Goal: Task Accomplishment & Management: Use online tool/utility

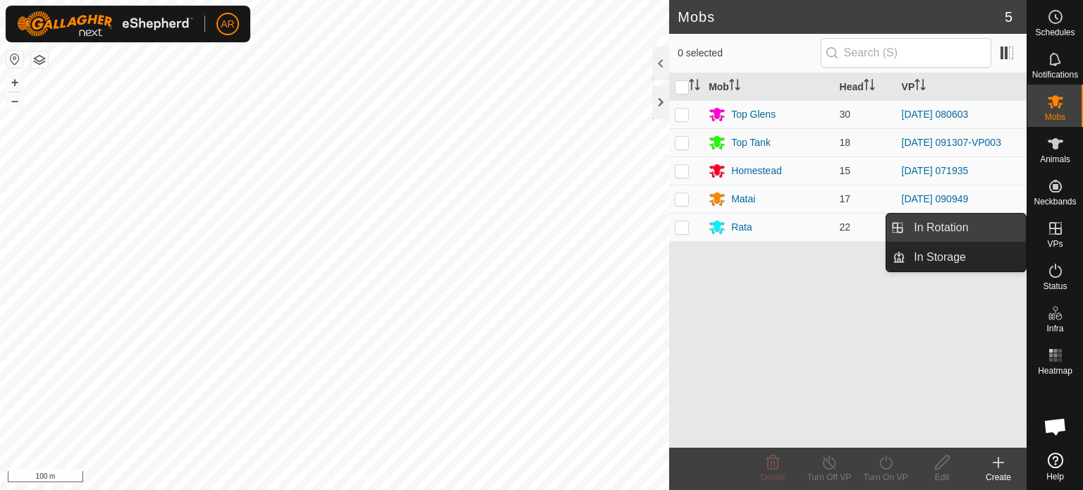
click at [979, 233] on link "In Rotation" at bounding box center [966, 228] width 121 height 28
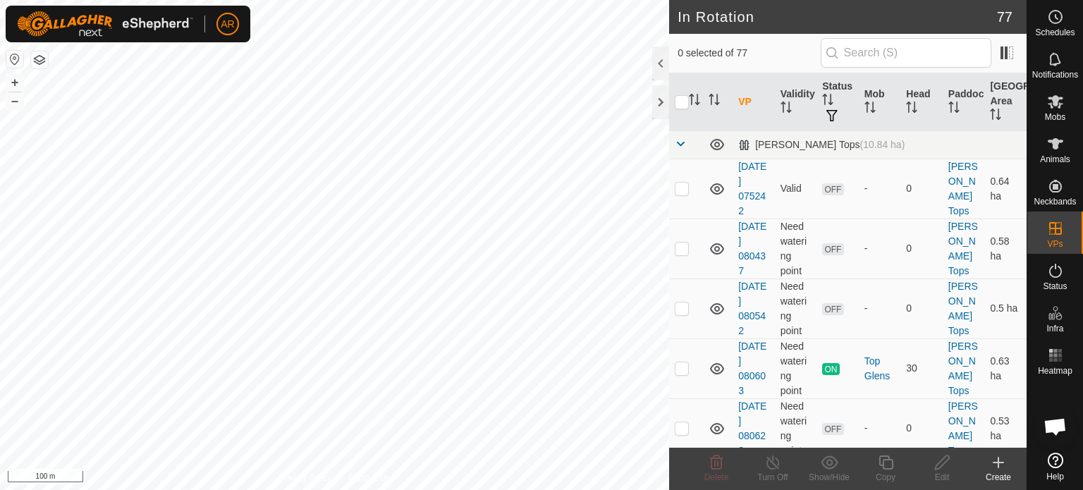
click at [997, 468] on icon at bounding box center [998, 462] width 17 height 17
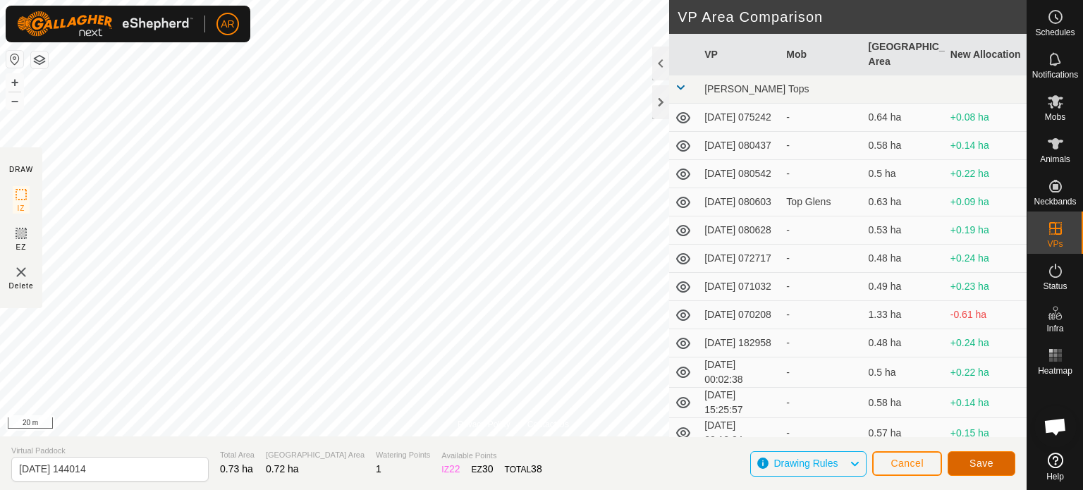
click at [990, 461] on span "Save" at bounding box center [982, 463] width 24 height 11
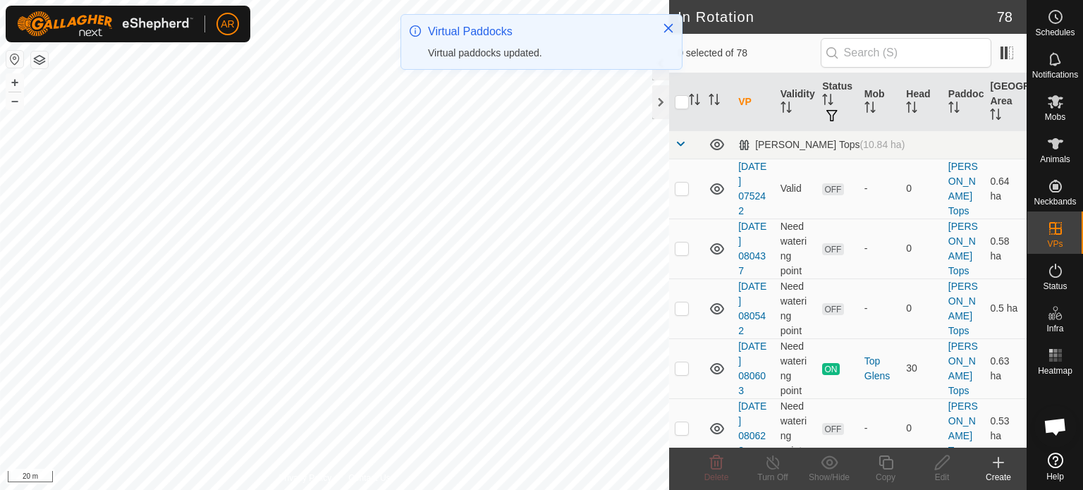
click at [295, 490] on html "AR Schedules Notifications Mobs Animals Neckbands VPs Status Infra Heatmap Help…" at bounding box center [541, 245] width 1083 height 490
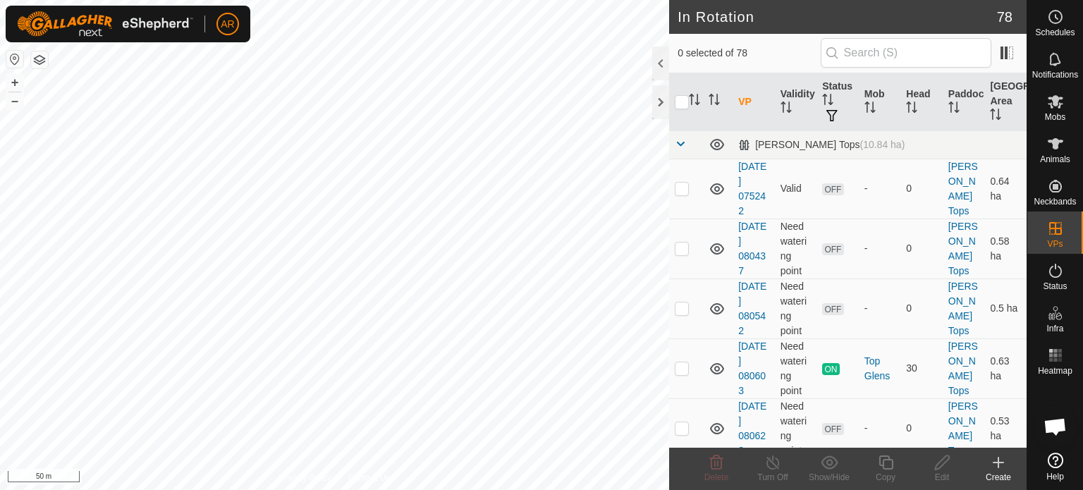
click at [999, 463] on icon at bounding box center [999, 463] width 10 height 0
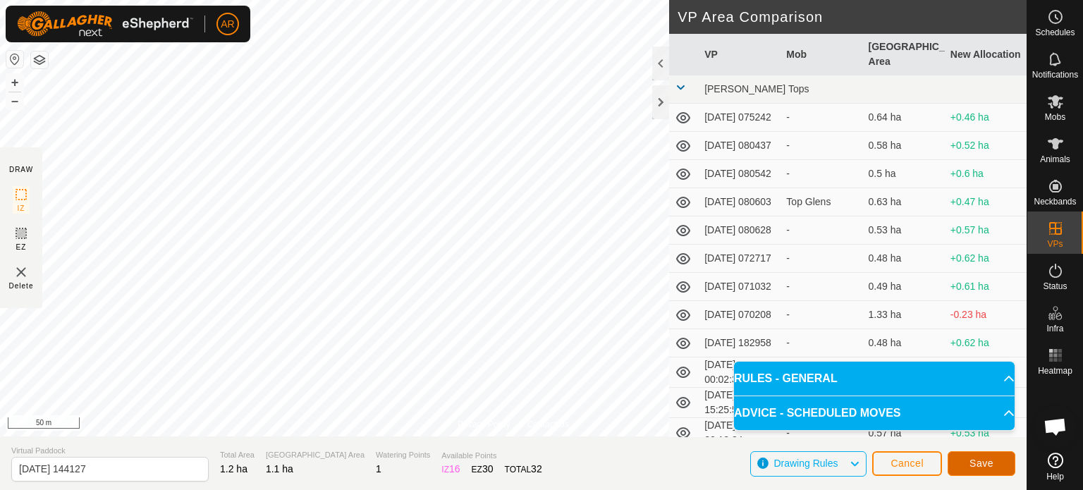
click at [971, 456] on button "Save" at bounding box center [982, 463] width 68 height 25
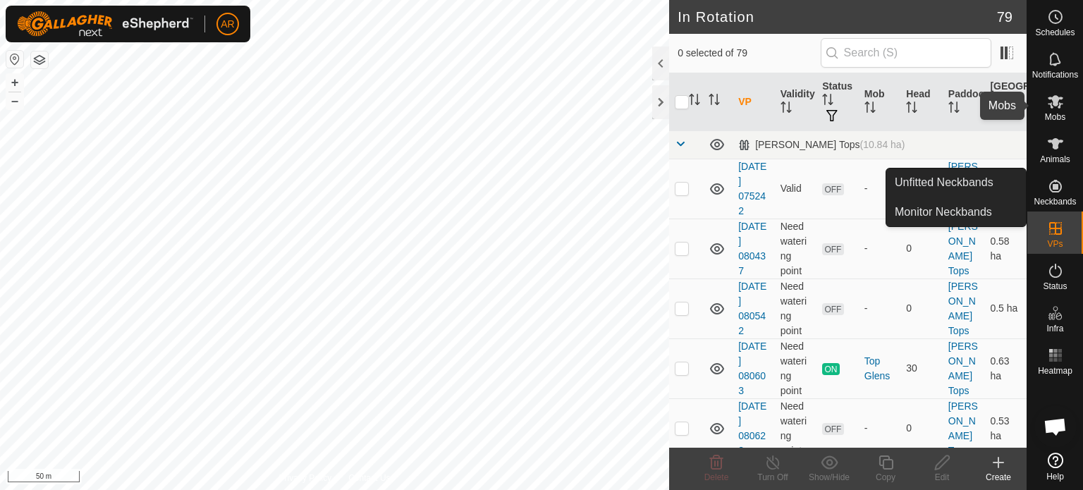
click at [1055, 103] on icon at bounding box center [1056, 101] width 16 height 13
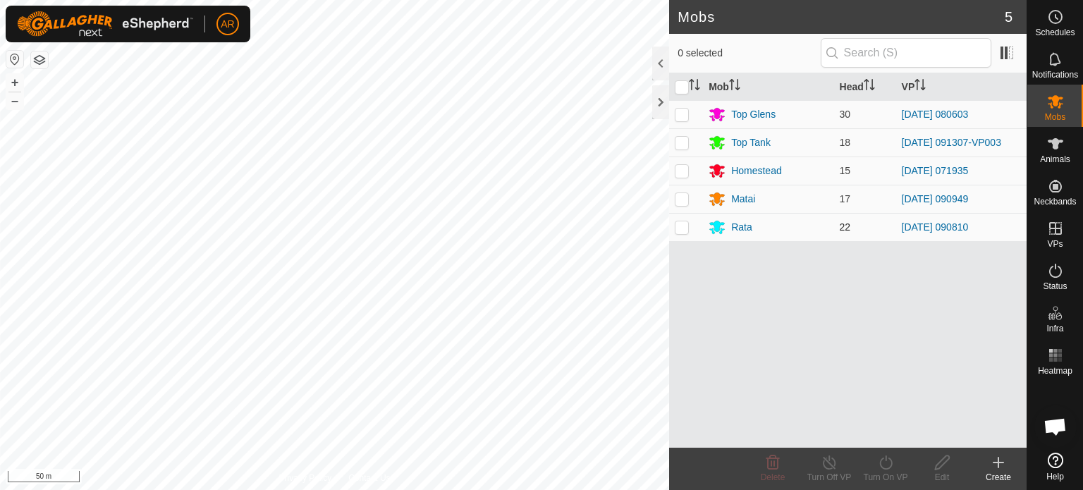
click at [685, 233] on div "AR Schedules Notifications Mobs Animals Neckbands VPs Status Infra Heatmap Help…" at bounding box center [541, 245] width 1083 height 490
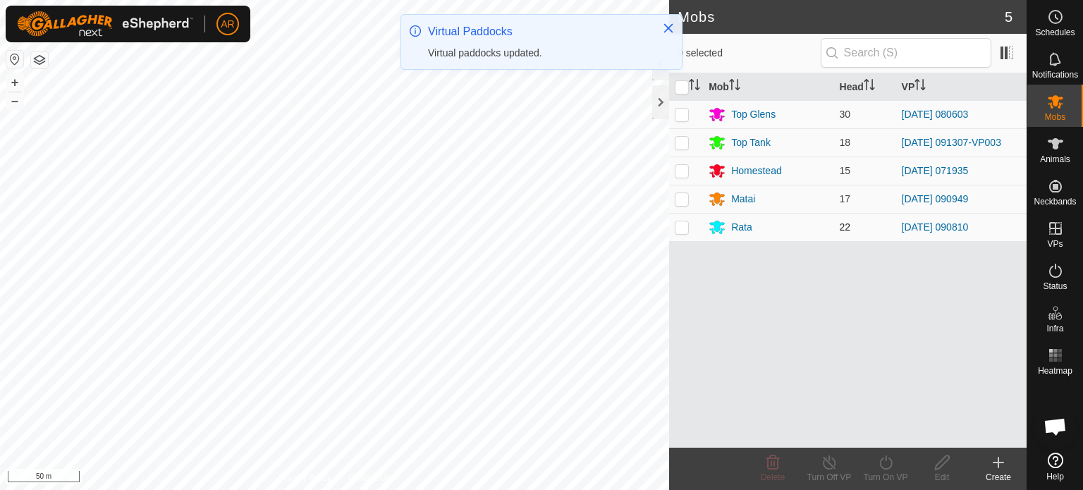
click at [681, 226] on p-checkbox at bounding box center [682, 226] width 14 height 11
checkbox input "true"
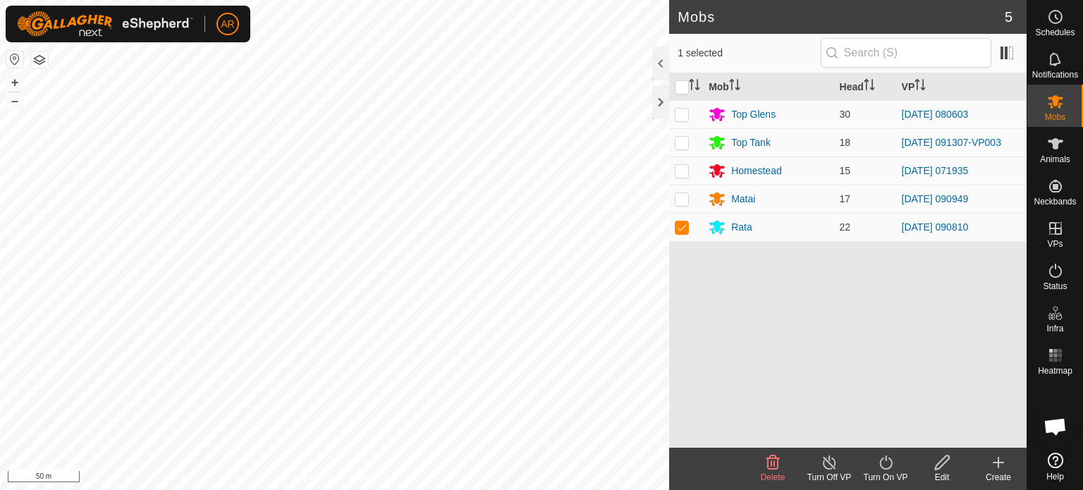
click at [891, 459] on icon at bounding box center [886, 463] width 13 height 14
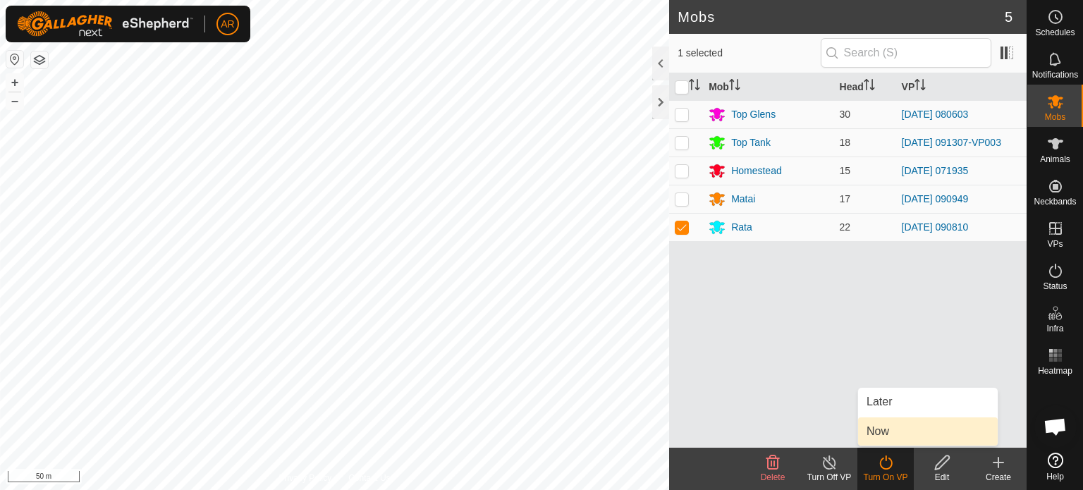
click at [877, 431] on link "Now" at bounding box center [928, 432] width 140 height 28
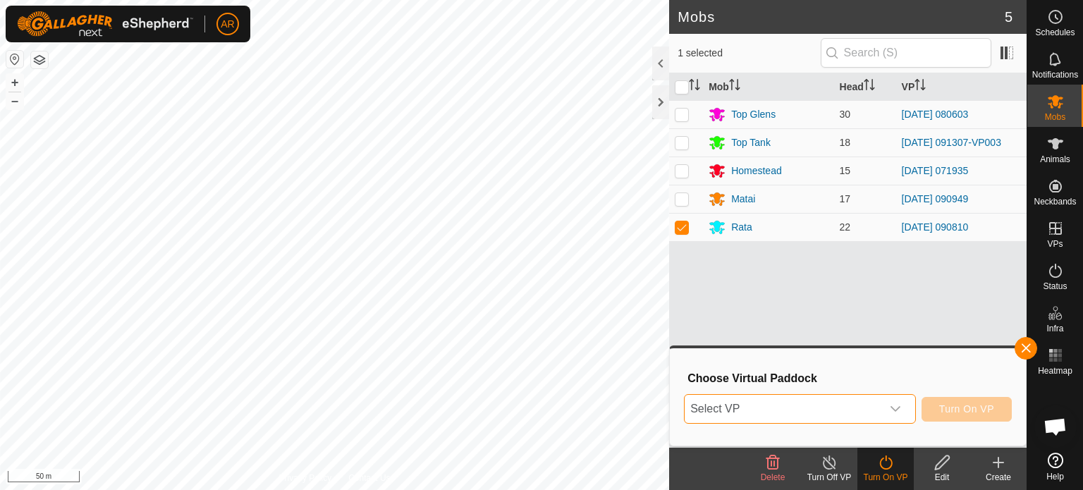
click at [796, 406] on span "Select VP" at bounding box center [783, 409] width 197 height 28
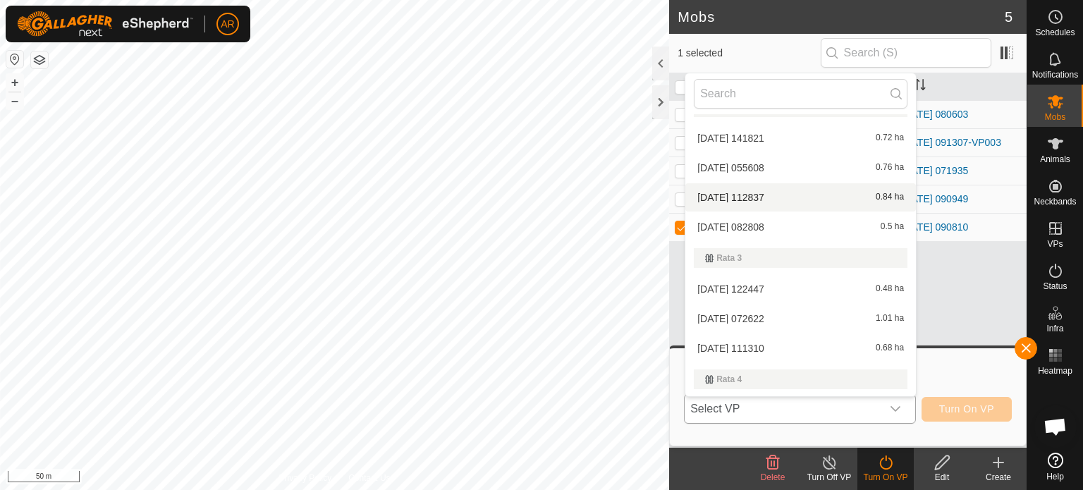
scroll to position [2543, 0]
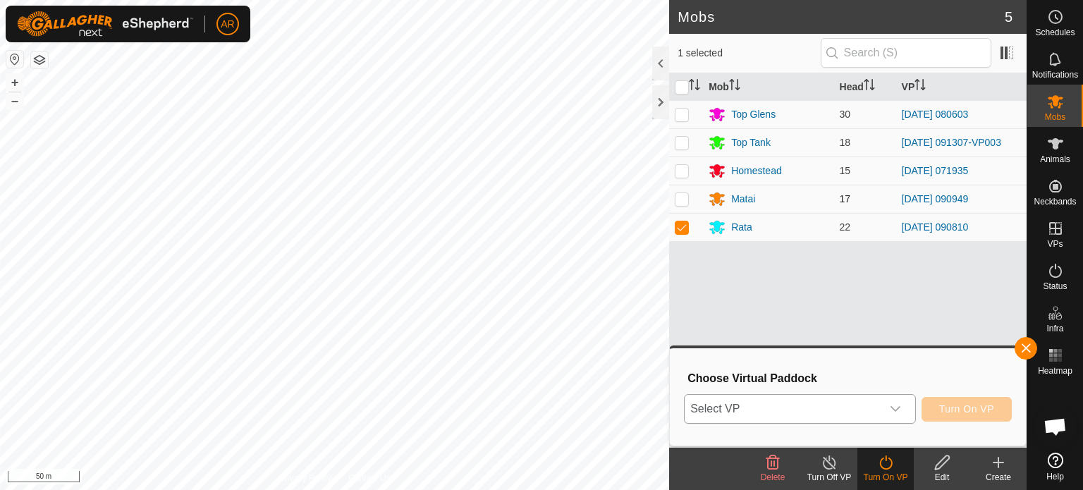
click at [681, 196] on p-checkbox at bounding box center [682, 198] width 14 height 11
checkbox input "true"
click at [681, 231] on p-checkbox at bounding box center [682, 226] width 14 height 11
checkbox input "false"
click at [416, 375] on div "Privacy Policy Contact Us + – ⇧ i 50 m" at bounding box center [334, 245] width 669 height 490
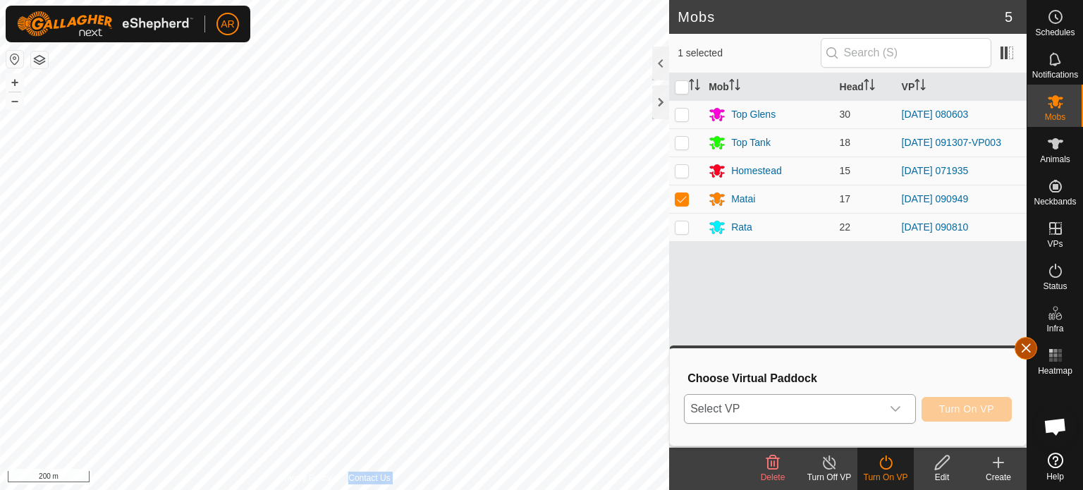
click at [1030, 349] on button "button" at bounding box center [1026, 348] width 23 height 23
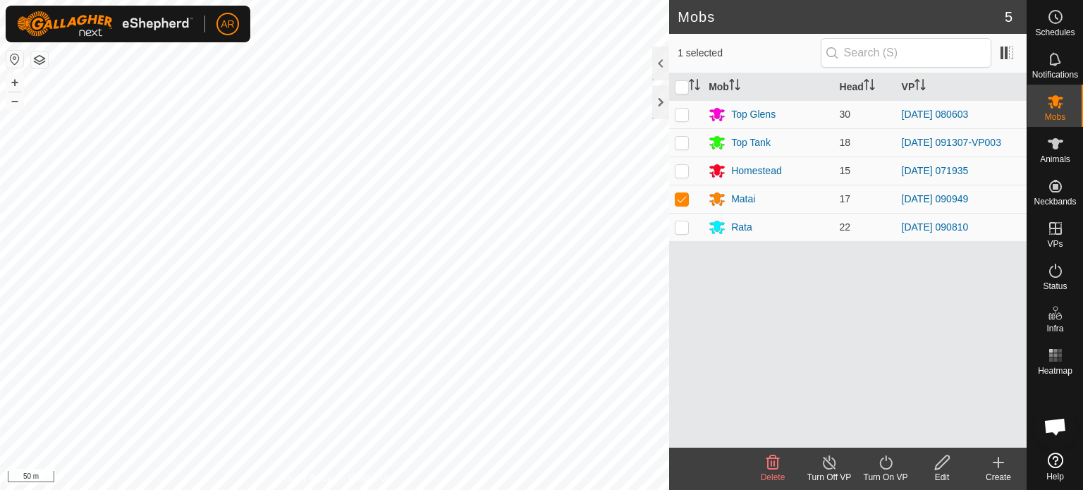
click at [886, 465] on icon at bounding box center [886, 462] width 18 height 17
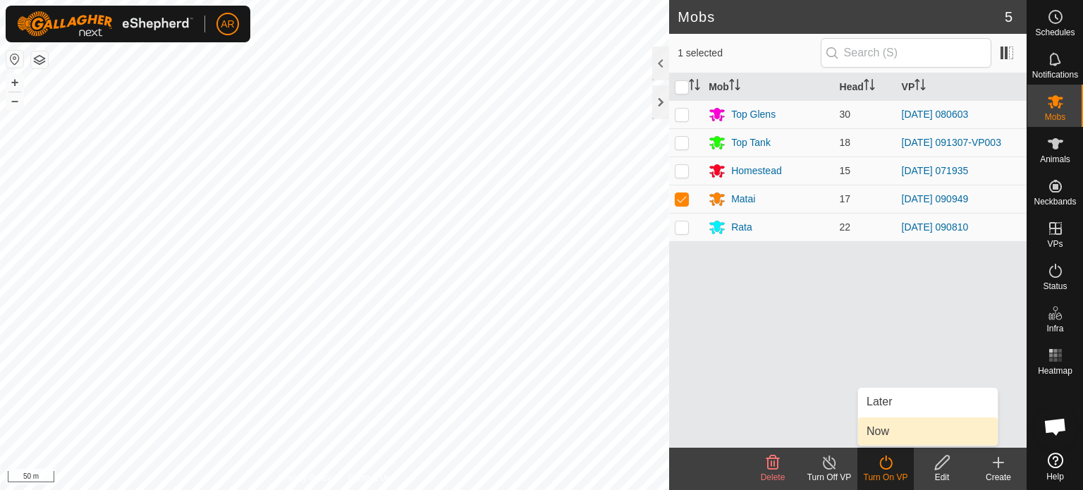
click at [883, 434] on link "Now" at bounding box center [928, 432] width 140 height 28
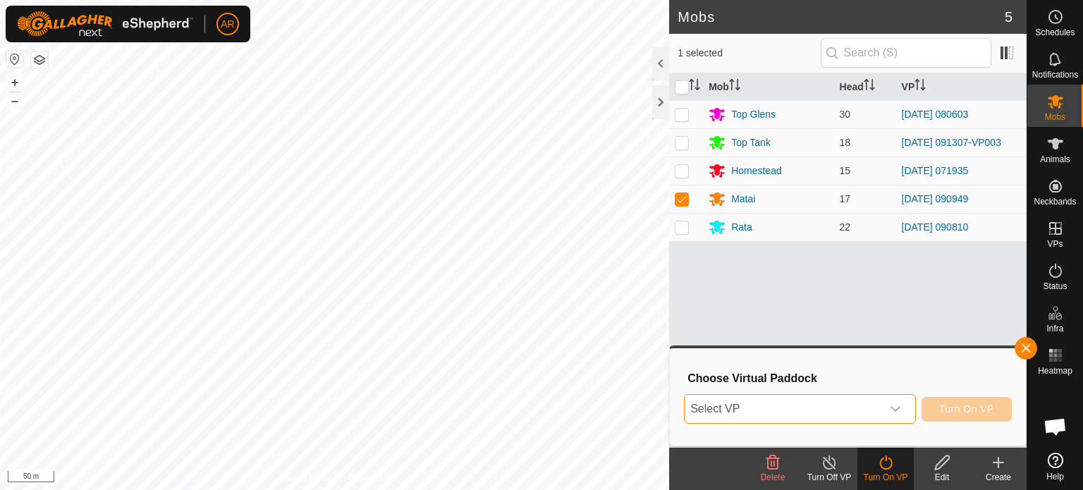
click at [766, 415] on span "Select VP" at bounding box center [783, 409] width 197 height 28
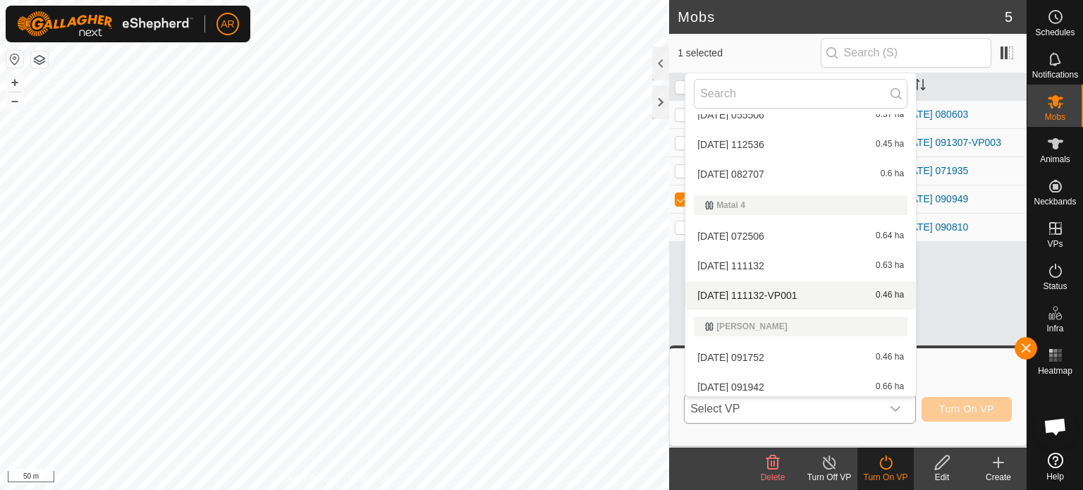
scroll to position [1779, 0]
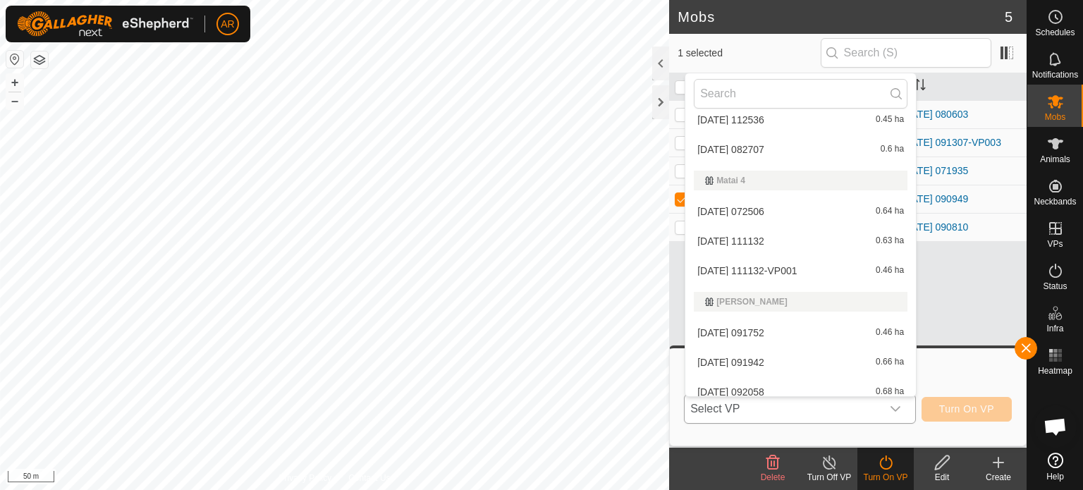
drag, startPoint x: 782, startPoint y: 152, endPoint x: 791, endPoint y: 188, distance: 37.3
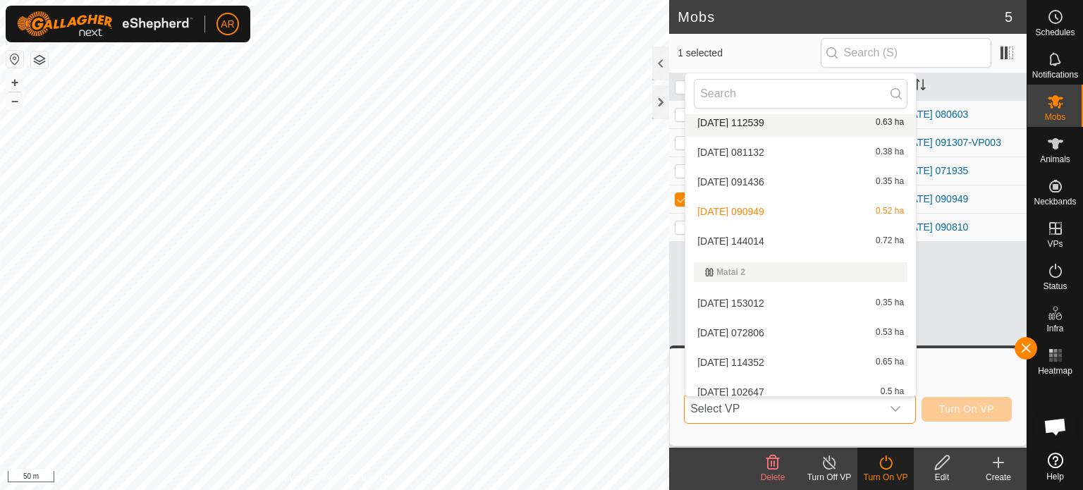
scroll to position [1350, 0]
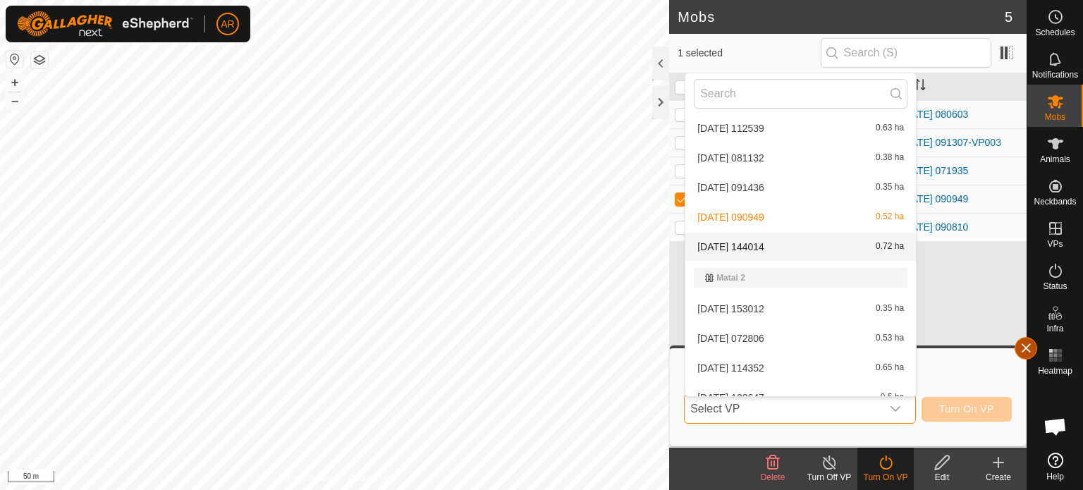
click at [1033, 351] on button "button" at bounding box center [1026, 348] width 23 height 23
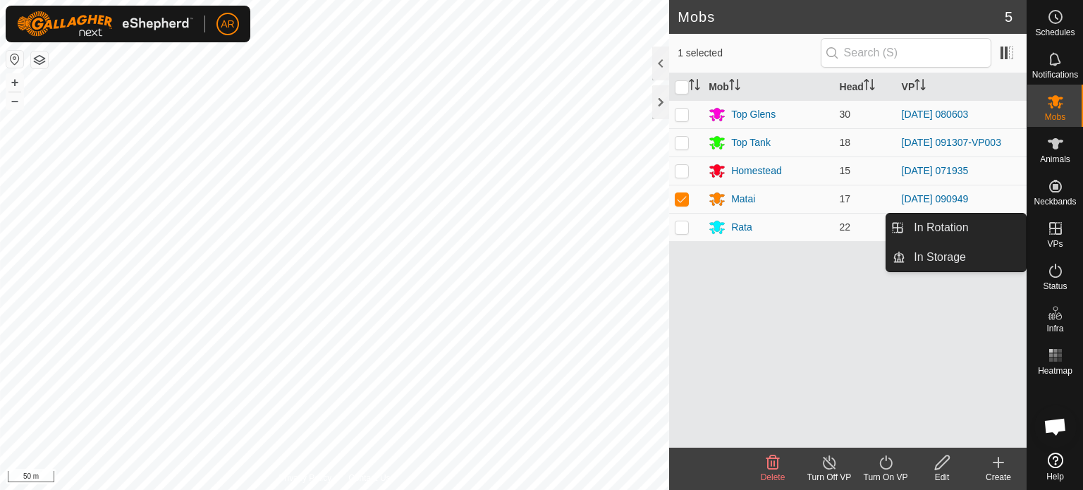
drag, startPoint x: 1057, startPoint y: 222, endPoint x: 1052, endPoint y: 228, distance: 7.5
click at [1054, 226] on icon at bounding box center [1055, 228] width 17 height 17
click at [959, 226] on link "In Rotation" at bounding box center [966, 228] width 121 height 28
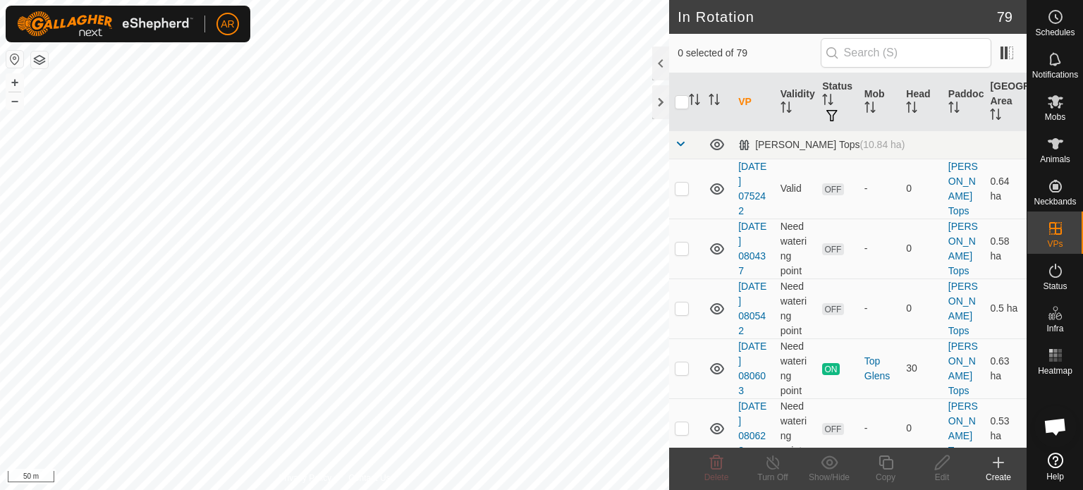
click at [999, 463] on icon at bounding box center [998, 462] width 17 height 17
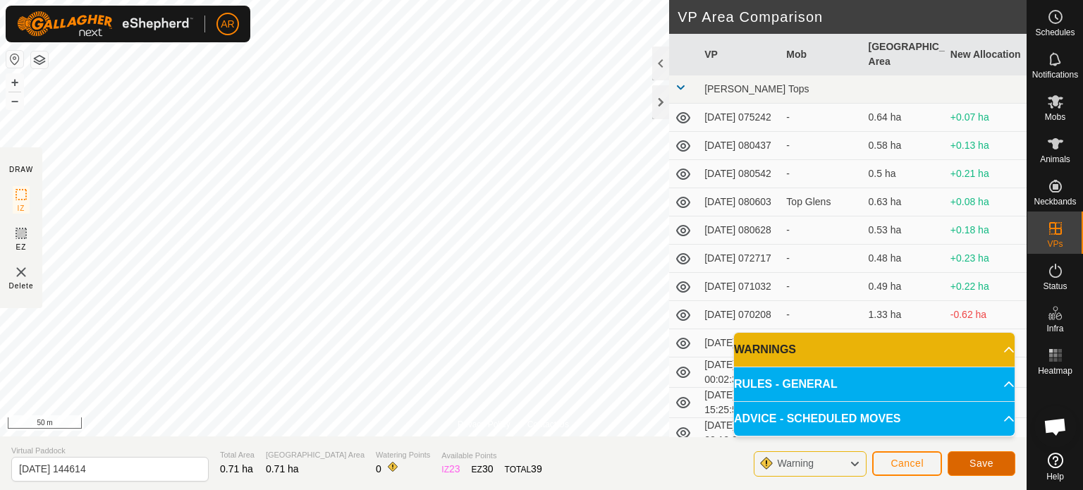
click at [984, 464] on span "Save" at bounding box center [982, 463] width 24 height 11
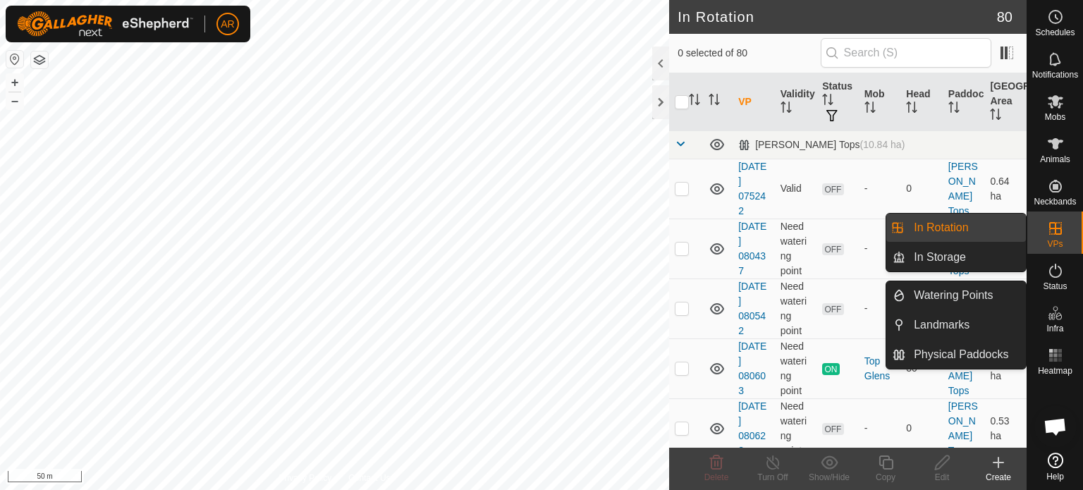
click at [962, 228] on link "In Rotation" at bounding box center [966, 228] width 121 height 28
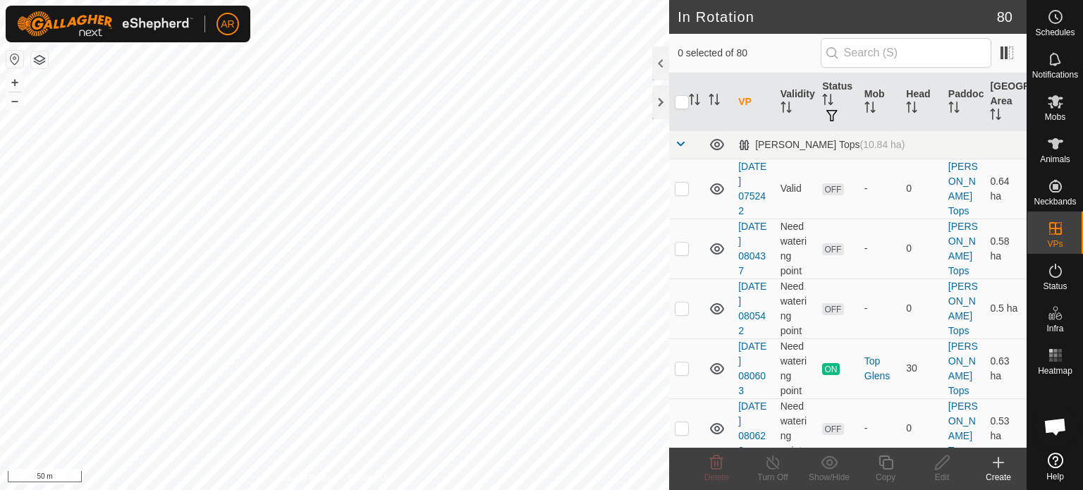
click at [996, 466] on icon at bounding box center [998, 462] width 17 height 17
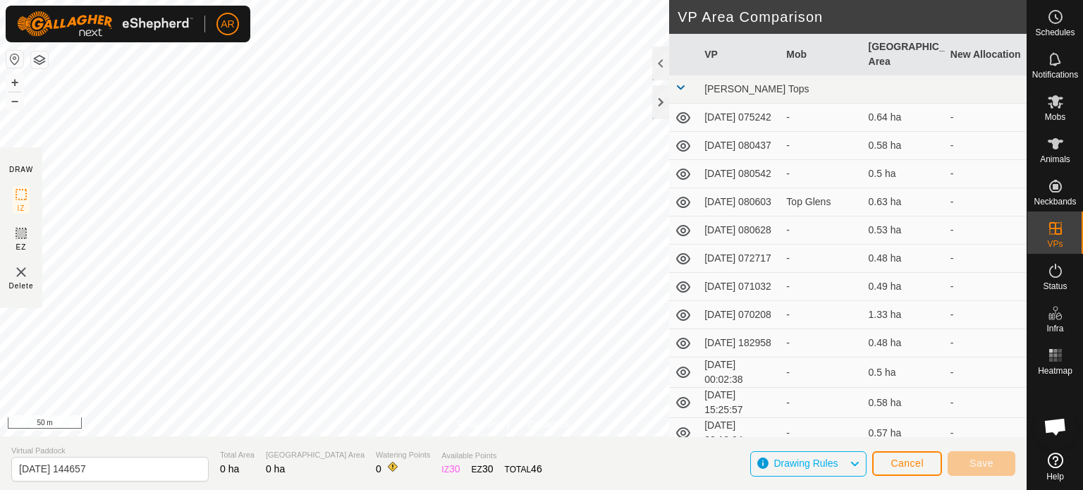
click at [461, 490] on html "AR Schedules Notifications Mobs Animals Neckbands VPs Status Infra Heatmap Help…" at bounding box center [541, 245] width 1083 height 490
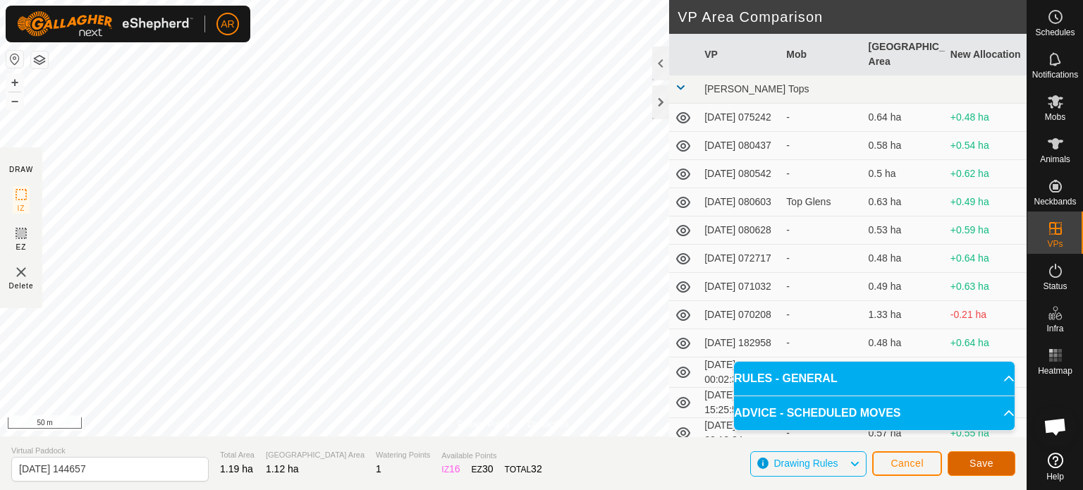
click at [978, 464] on span "Save" at bounding box center [982, 463] width 24 height 11
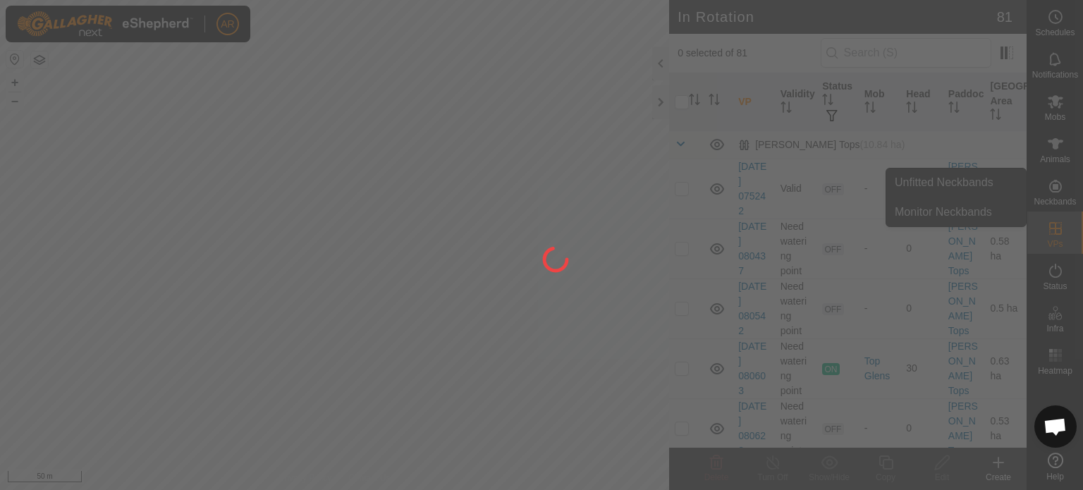
click at [1054, 101] on div at bounding box center [541, 245] width 1083 height 490
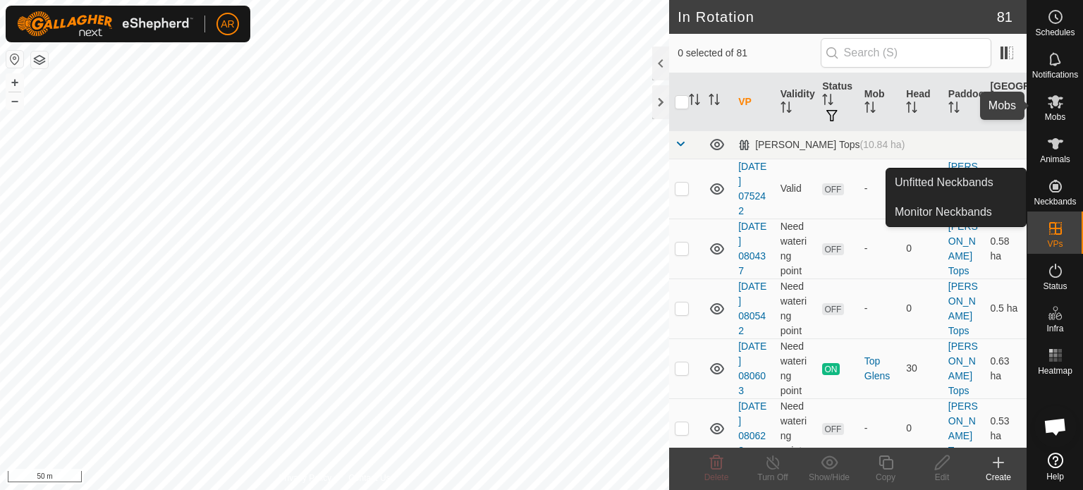
click at [1058, 102] on icon at bounding box center [1055, 101] width 17 height 17
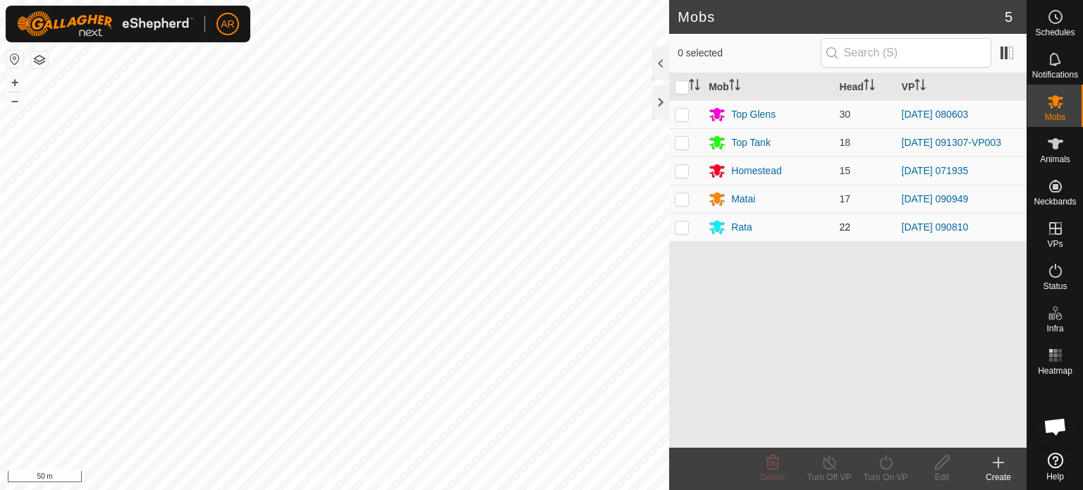
click at [686, 232] on p-checkbox at bounding box center [682, 226] width 14 height 11
click at [883, 469] on icon at bounding box center [886, 462] width 18 height 17
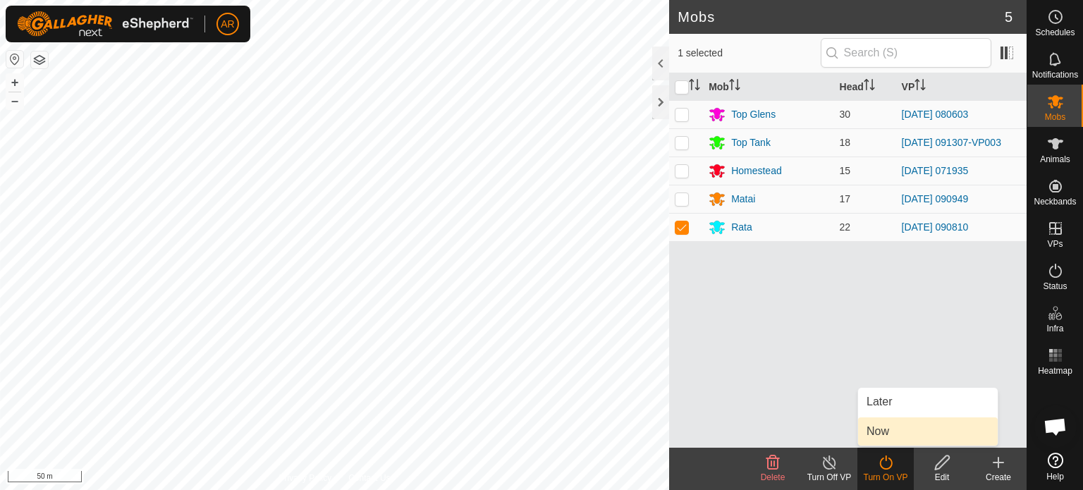
click at [883, 436] on link "Now" at bounding box center [928, 432] width 140 height 28
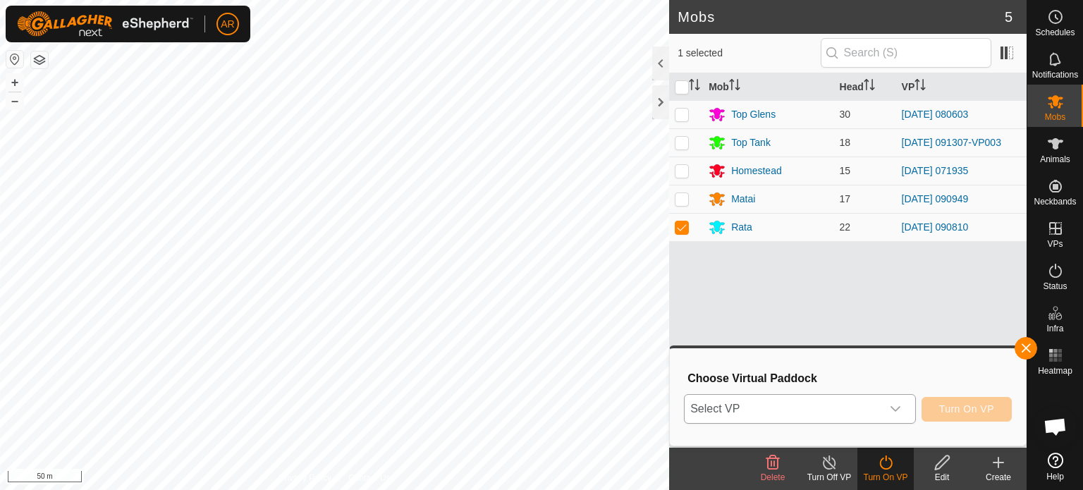
click at [796, 408] on span "Select VP" at bounding box center [783, 409] width 197 height 28
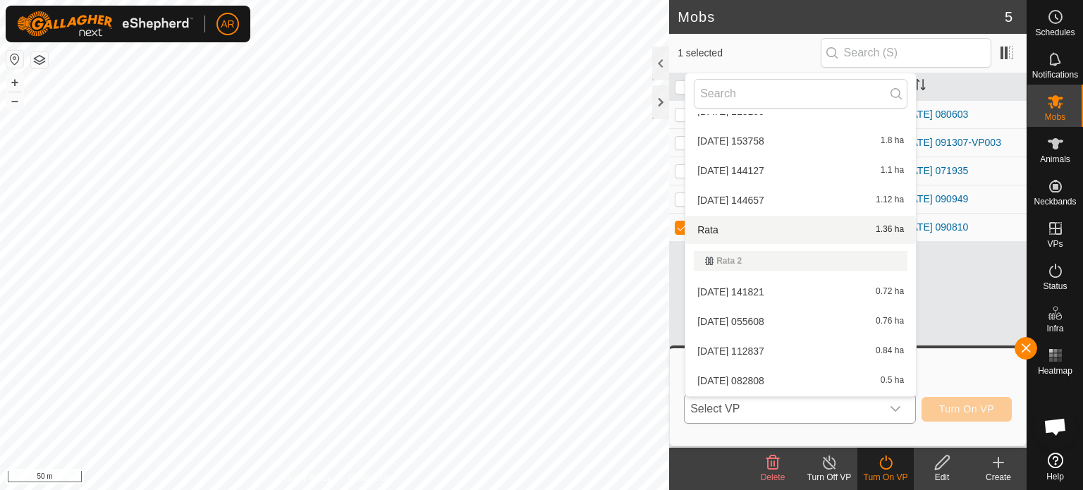
scroll to position [2321, 0]
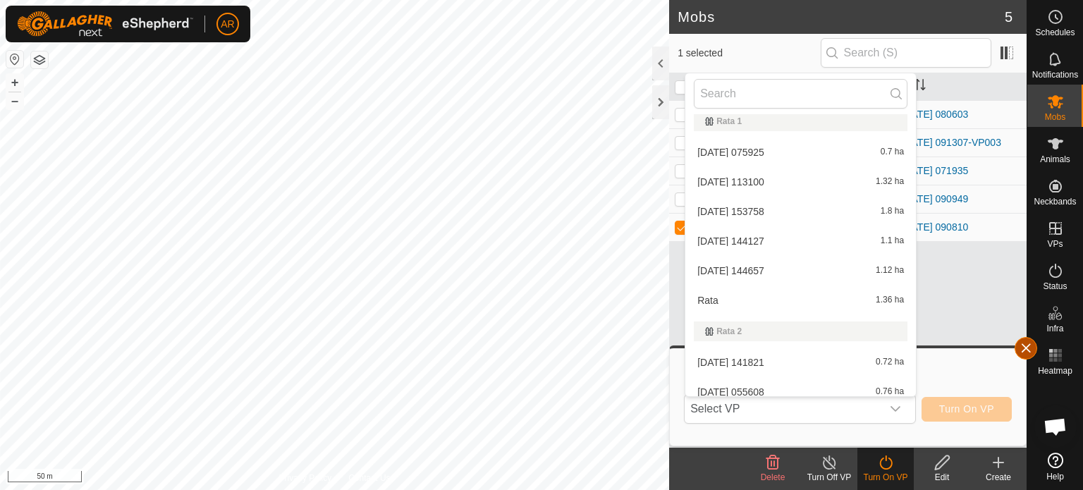
click at [1024, 351] on button "button" at bounding box center [1026, 348] width 23 height 23
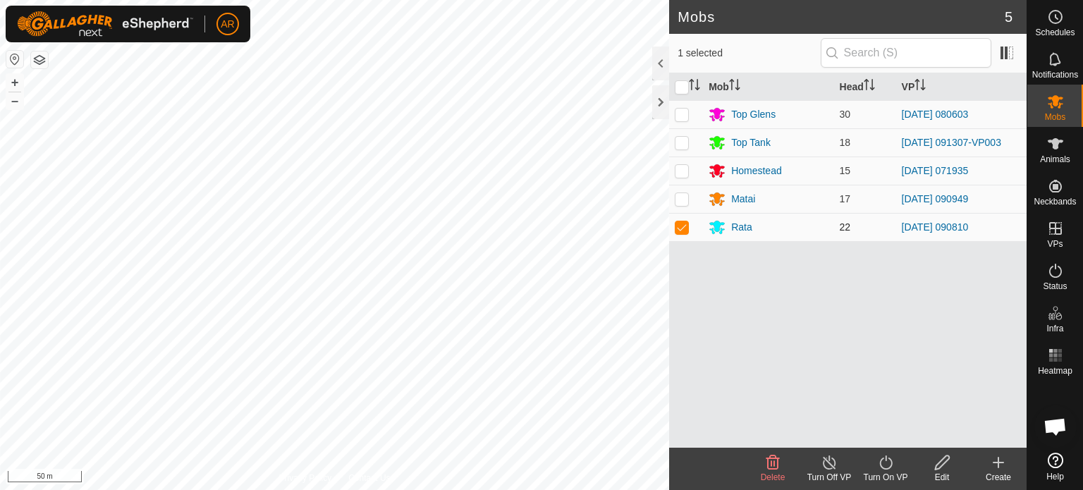
click at [684, 226] on p-checkbox at bounding box center [682, 226] width 14 height 11
checkbox input "false"
click at [677, 200] on p-checkbox at bounding box center [682, 198] width 14 height 11
checkbox input "true"
click at [682, 117] on div "Mobs 5 1 selected Mob Head VP Top Glens 30 [DATE] 080603 Top Tank 18 [DATE] 091…" at bounding box center [513, 245] width 1027 height 490
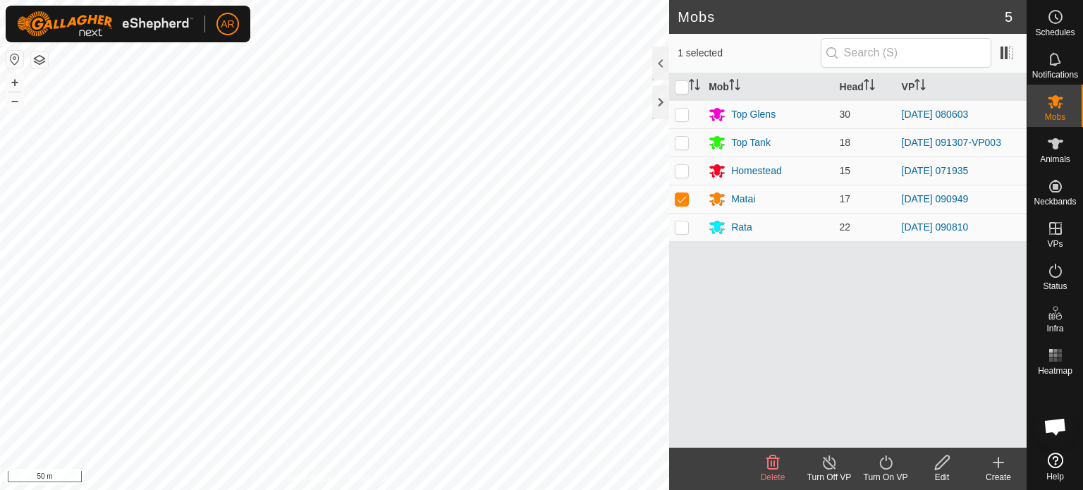
click at [886, 465] on icon at bounding box center [886, 462] width 18 height 17
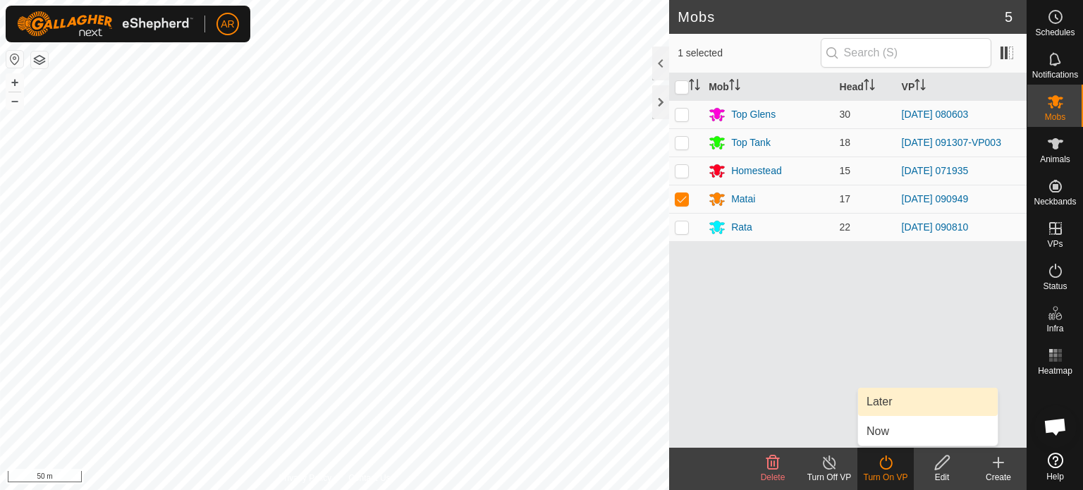
click at [886, 403] on link "Later" at bounding box center [928, 402] width 140 height 28
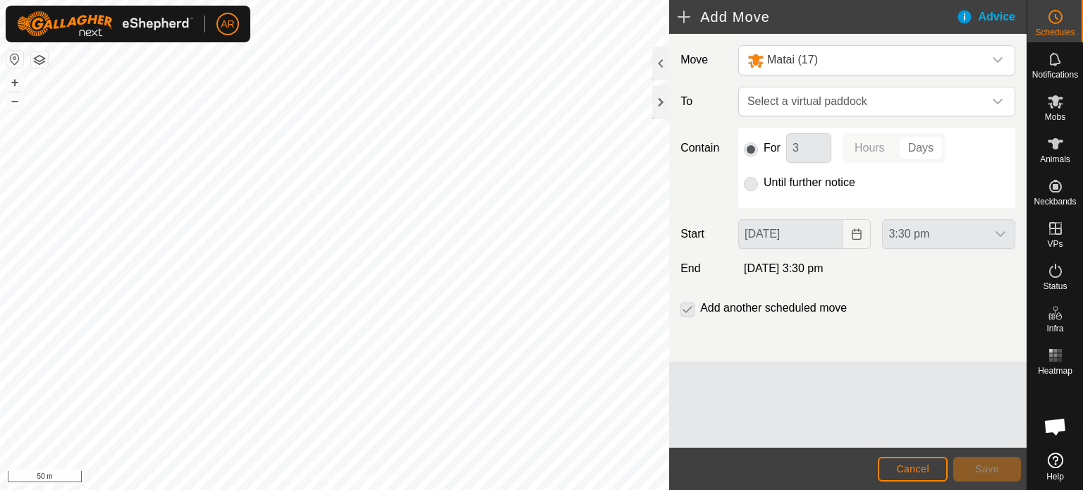
click at [39, 60] on button "button" at bounding box center [39, 59] width 17 height 17
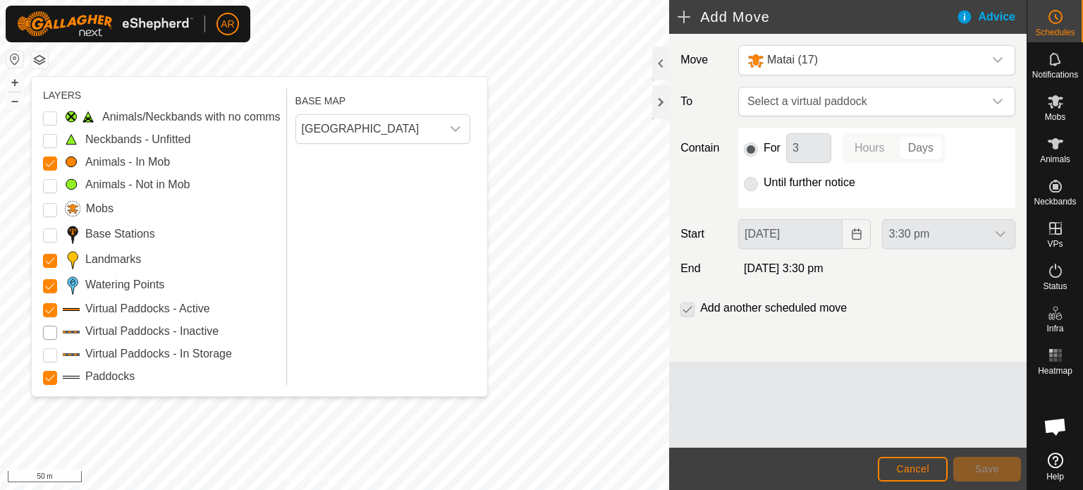
click at [48, 334] on Inactive "Virtual Paddocks - Inactive" at bounding box center [50, 333] width 14 height 14
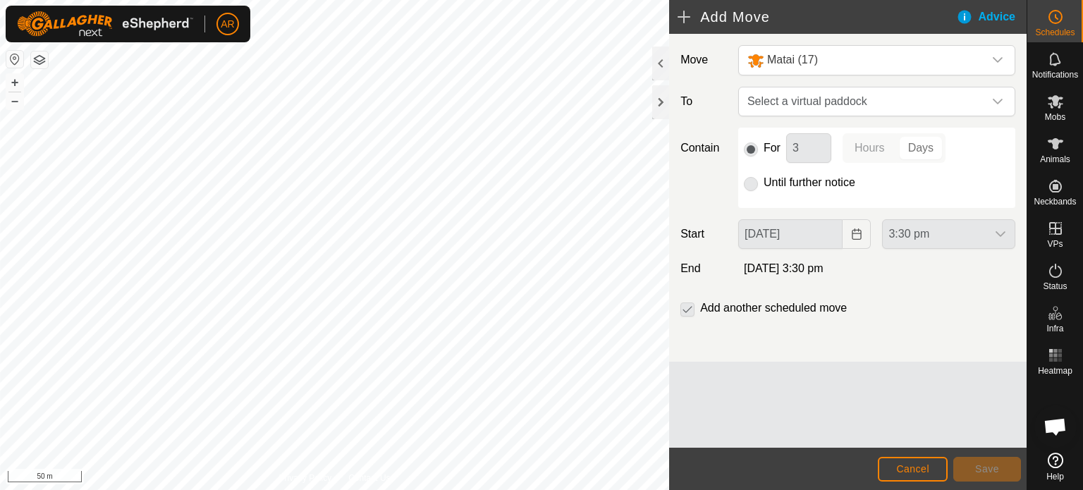
click at [226, 490] on html "AR Schedules Notifications Mobs Animals Neckbands VPs Status Infra Heatmap Help…" at bounding box center [541, 245] width 1083 height 490
click at [905, 468] on span "Cancel" at bounding box center [912, 468] width 33 height 11
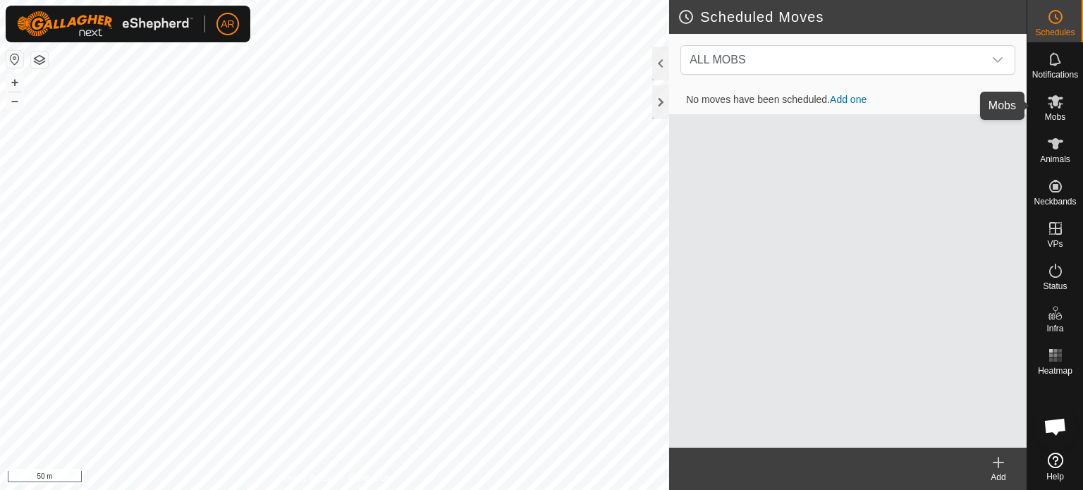
click at [1057, 102] on icon at bounding box center [1055, 101] width 17 height 17
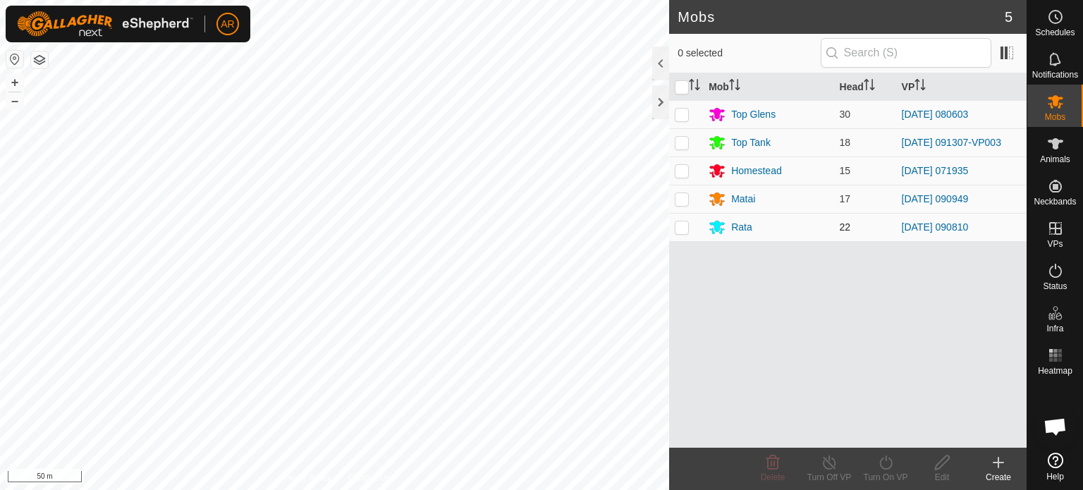
click at [680, 229] on p-checkbox at bounding box center [682, 226] width 14 height 11
checkbox input "true"
click at [887, 466] on icon at bounding box center [886, 462] width 18 height 17
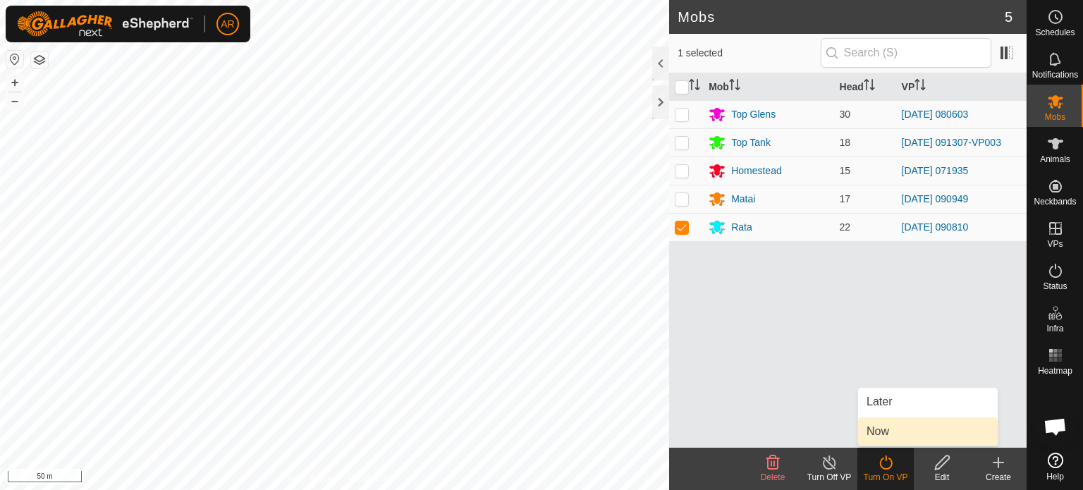
click at [884, 439] on link "Now" at bounding box center [928, 432] width 140 height 28
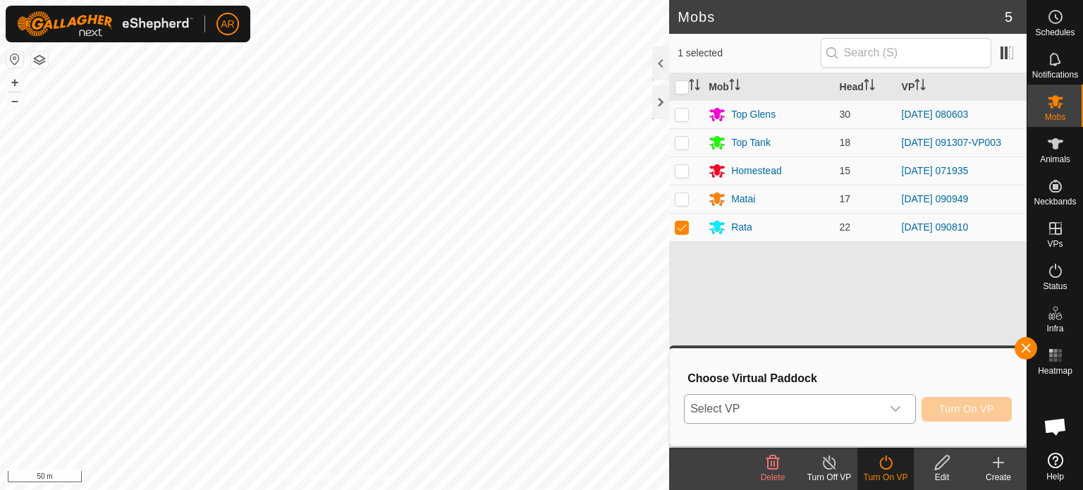
click at [805, 414] on span "Select VP" at bounding box center [783, 409] width 197 height 28
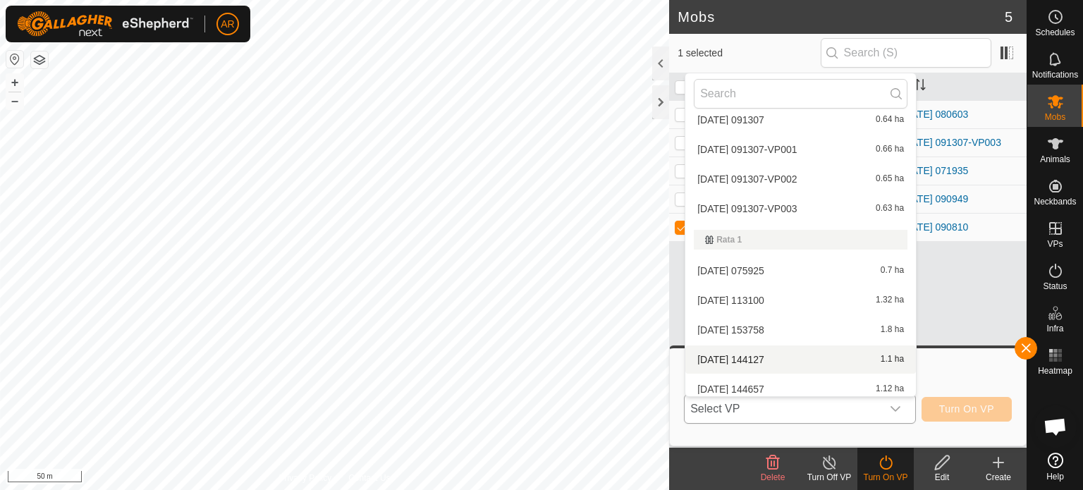
scroll to position [2273, 0]
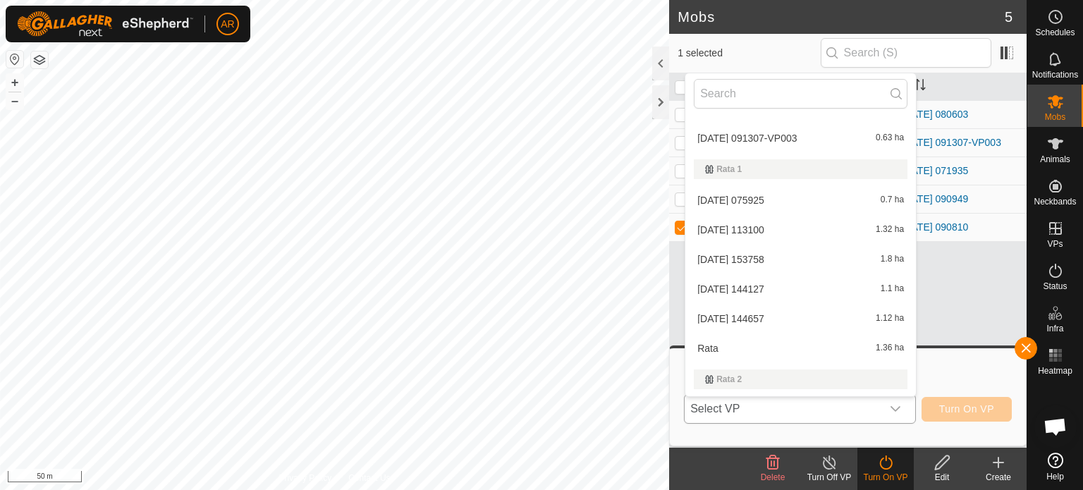
click at [783, 322] on li "[DATE] 144657 1.12 ha" at bounding box center [801, 319] width 231 height 28
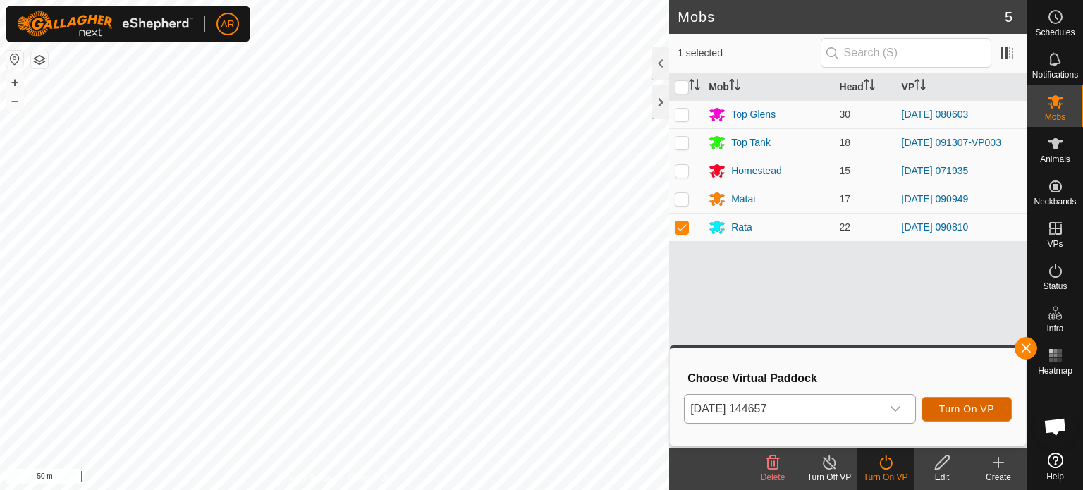
click at [949, 411] on span "Turn On VP" at bounding box center [967, 408] width 55 height 11
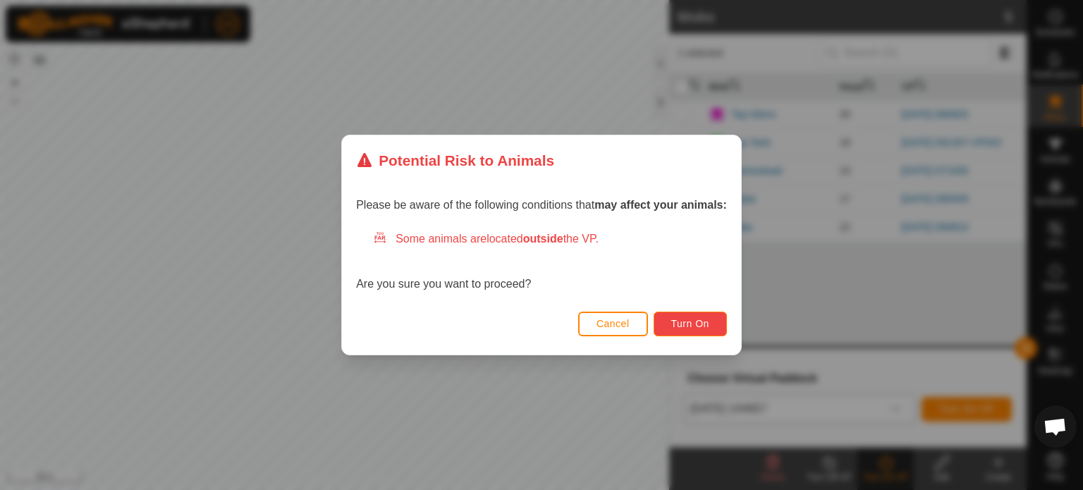
click at [710, 329] on button "Turn On" at bounding box center [690, 324] width 73 height 25
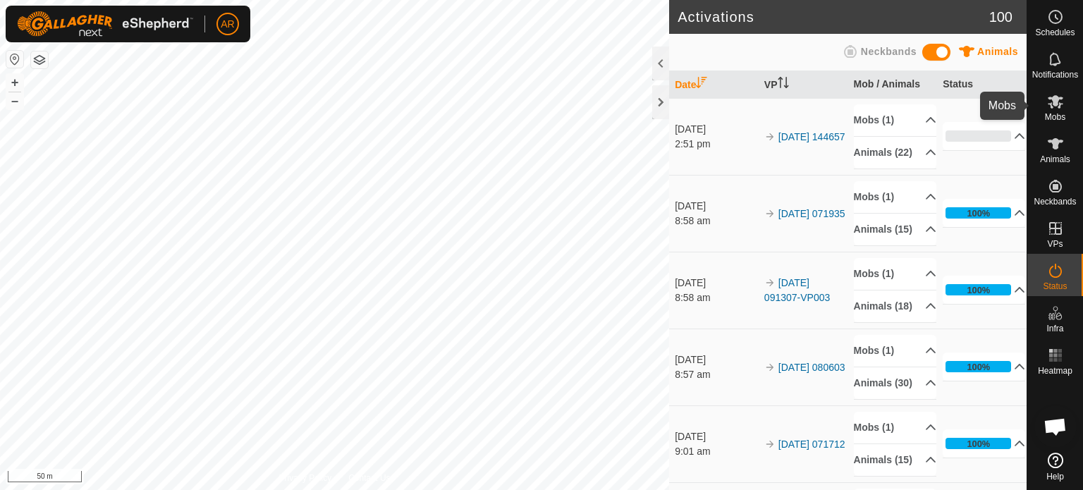
click at [1057, 101] on icon at bounding box center [1056, 101] width 16 height 13
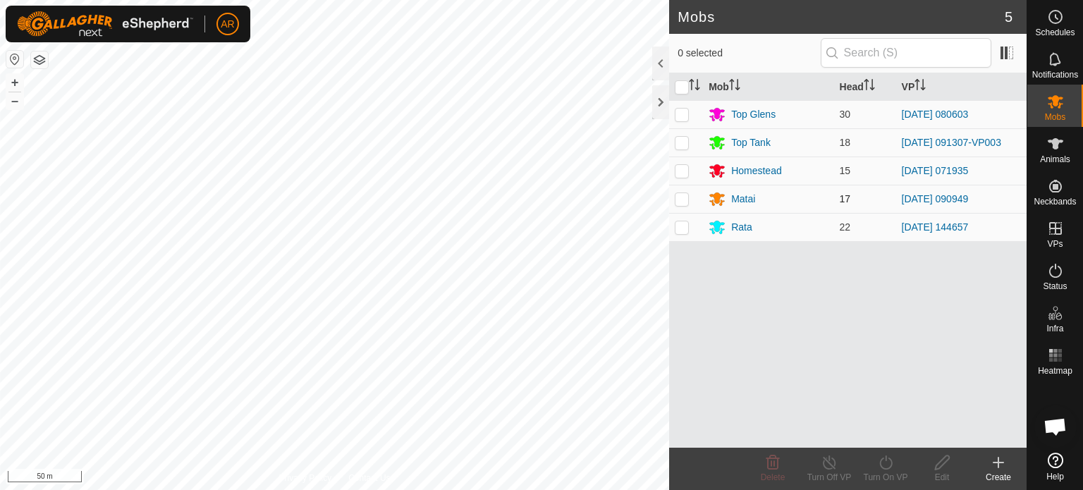
click at [684, 195] on p-checkbox at bounding box center [682, 198] width 14 height 11
checkbox input "true"
click at [886, 463] on icon at bounding box center [886, 462] width 18 height 17
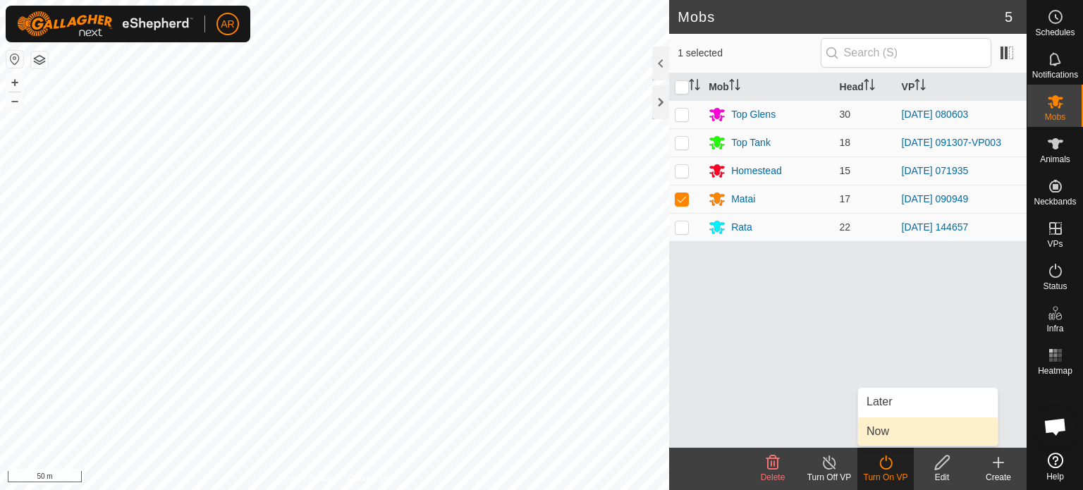
click at [883, 432] on link "Now" at bounding box center [928, 432] width 140 height 28
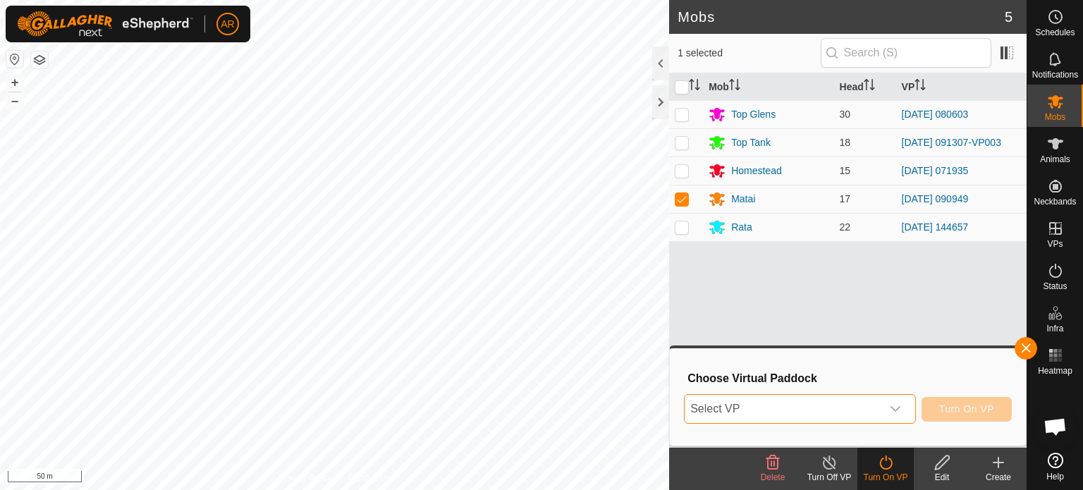
click at [815, 409] on span "Select VP" at bounding box center [783, 409] width 197 height 28
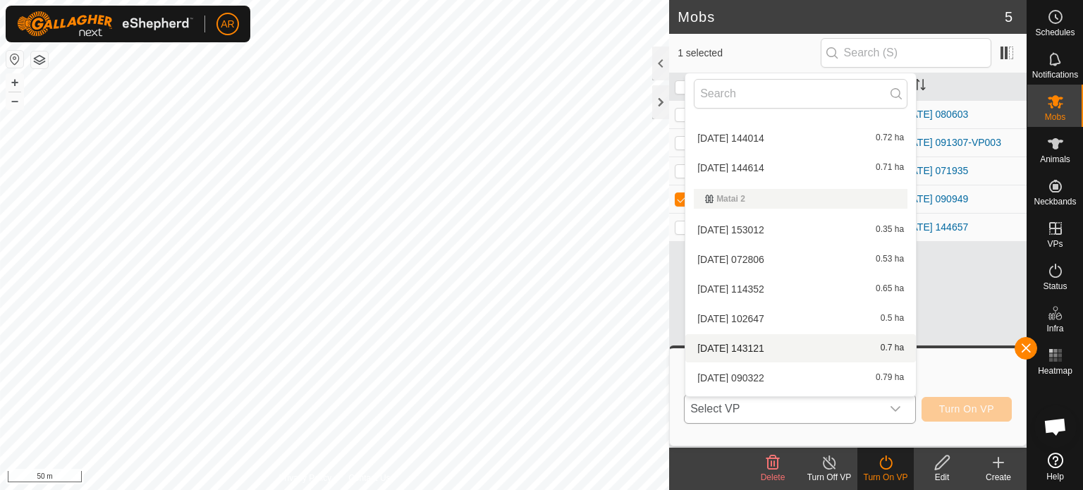
scroll to position [1426, 0]
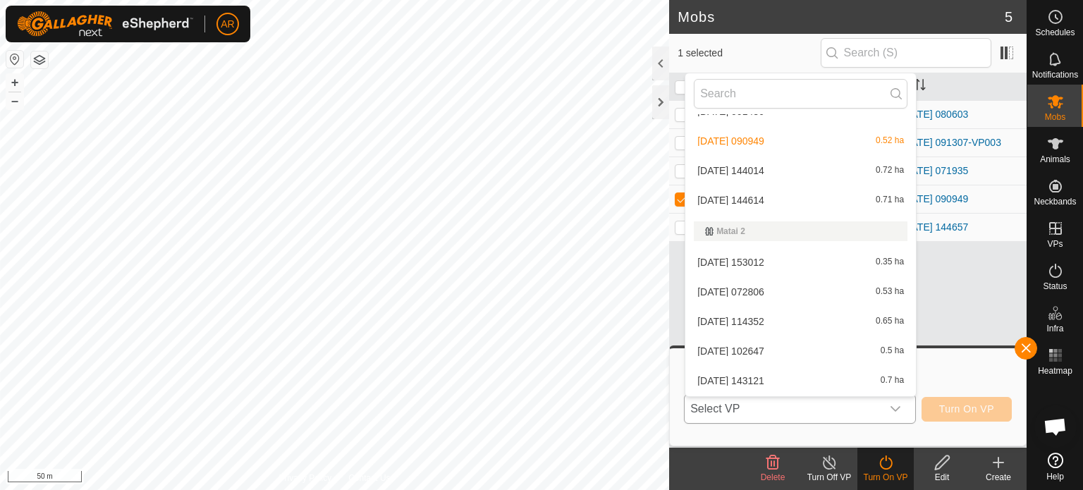
click at [776, 173] on li "[DATE] 144014 0.72 ha" at bounding box center [801, 171] width 231 height 28
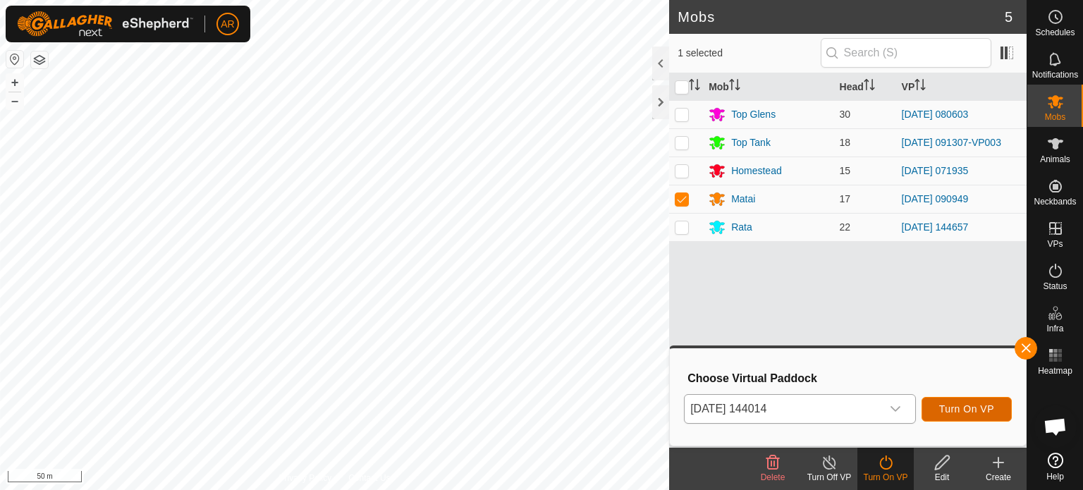
click at [982, 407] on span "Turn On VP" at bounding box center [967, 408] width 55 height 11
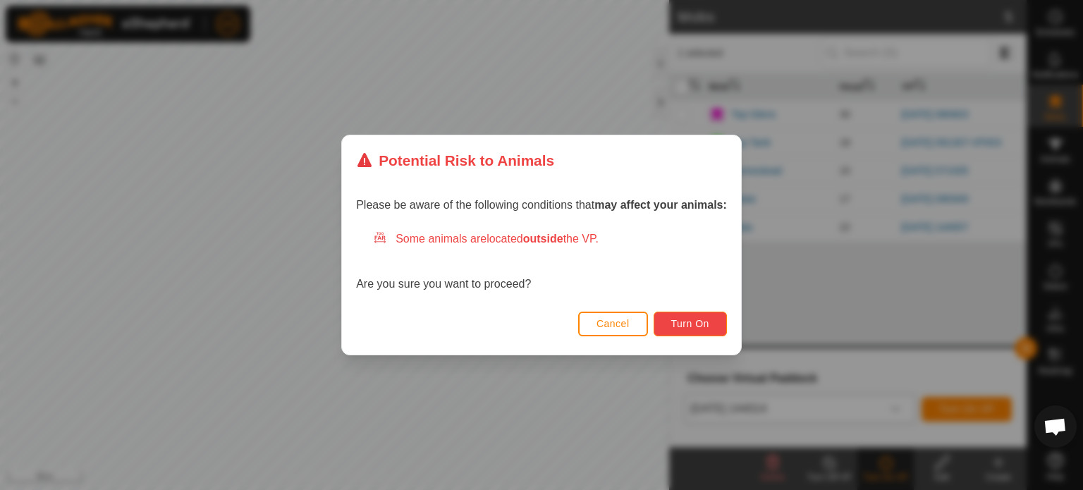
click at [706, 325] on span "Turn On" at bounding box center [690, 323] width 38 height 11
